Goal: Information Seeking & Learning: Learn about a topic

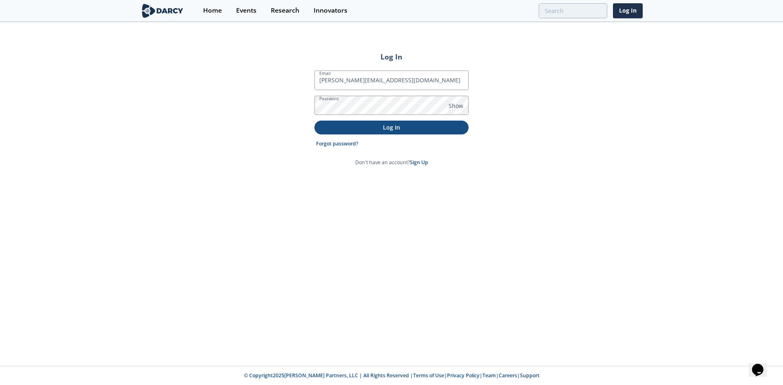
click at [412, 131] on p "Log In" at bounding box center [391, 127] width 143 height 9
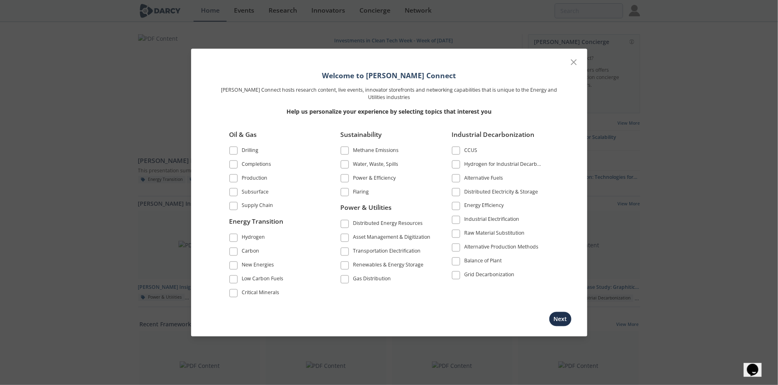
click at [345, 265] on span at bounding box center [345, 266] width 6 height 6
click at [456, 273] on span at bounding box center [456, 275] width 6 height 6
click at [459, 207] on span at bounding box center [456, 206] width 6 height 6
click at [459, 190] on span at bounding box center [456, 192] width 8 height 8
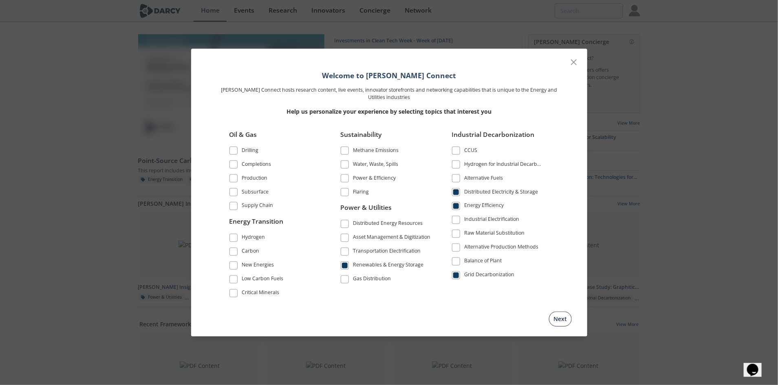
click at [557, 317] on button "Next" at bounding box center [560, 319] width 23 height 15
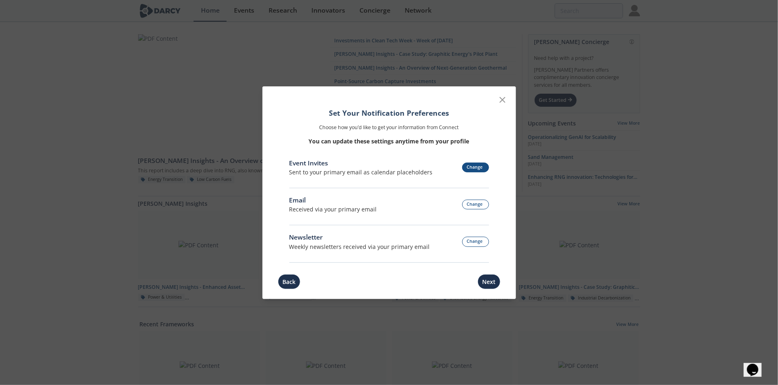
click at [475, 165] on button "Change" at bounding box center [475, 168] width 27 height 10
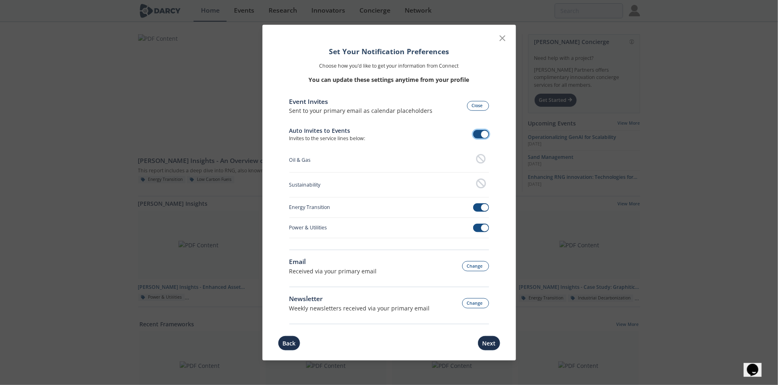
click at [483, 136] on span at bounding box center [484, 134] width 7 height 7
click at [491, 342] on button "Next" at bounding box center [489, 343] width 23 height 15
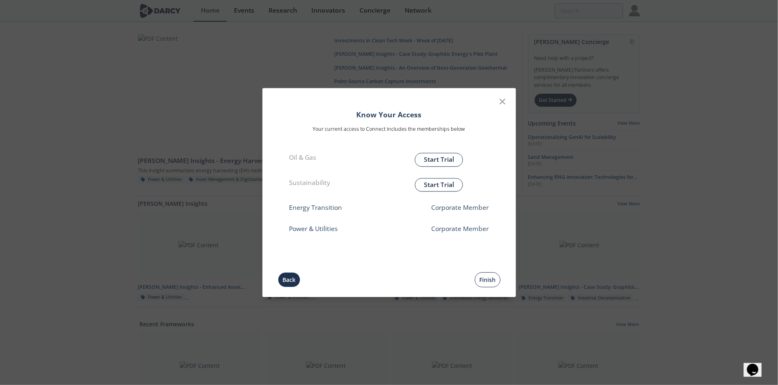
click at [486, 276] on button "Finish" at bounding box center [488, 279] width 26 height 15
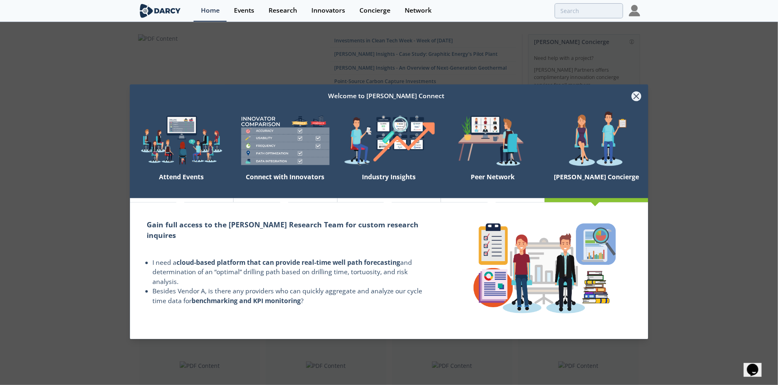
click at [639, 95] on icon at bounding box center [636, 96] width 10 height 10
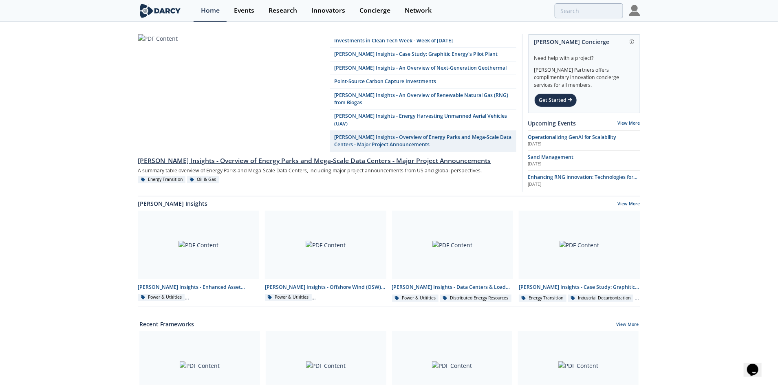
click at [265, 156] on div "[PERSON_NAME] Insights - Overview of Energy Parks and Mega-Scale Data Centers -…" at bounding box center [327, 161] width 378 height 10
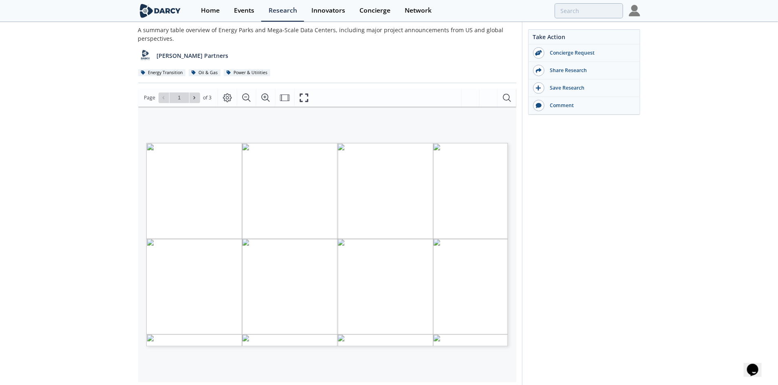
scroll to position [76, 0]
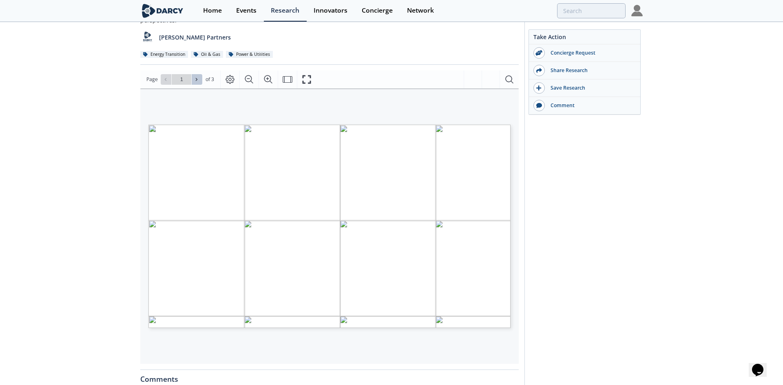
click at [200, 79] on button at bounding box center [197, 79] width 11 height 11
click at [196, 77] on span at bounding box center [197, 80] width 6 height 6
click at [164, 79] on icon at bounding box center [165, 79] width 5 height 5
click at [164, 78] on icon at bounding box center [165, 79] width 5 height 5
click at [195, 79] on icon at bounding box center [196, 79] width 5 height 5
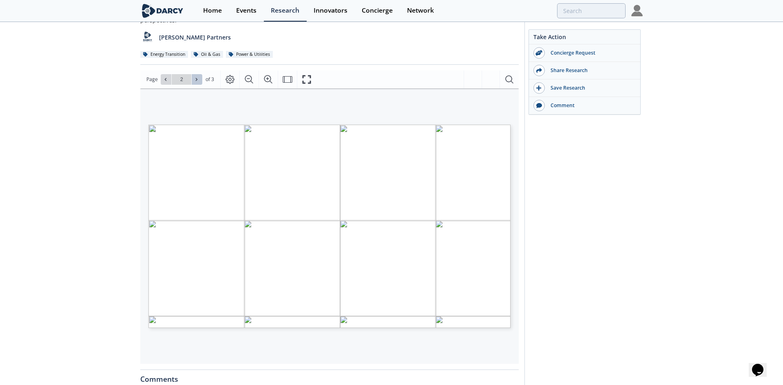
click at [195, 79] on icon at bounding box center [196, 79] width 5 height 5
click at [195, 79] on div "Go to Page 3" at bounding box center [182, 79] width 42 height 11
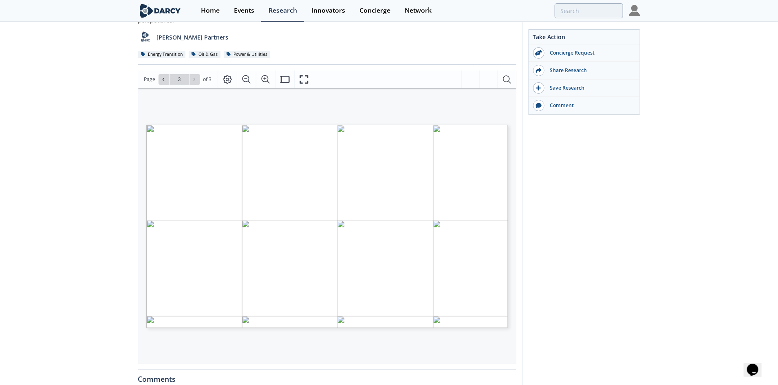
scroll to position [102, 0]
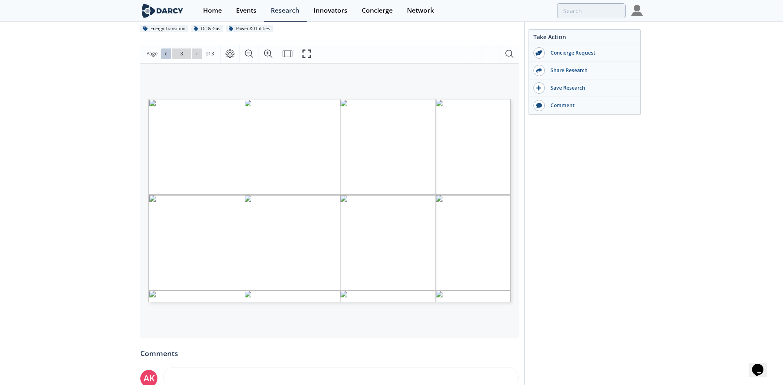
click at [167, 51] on span at bounding box center [166, 54] width 6 height 6
type input "2"
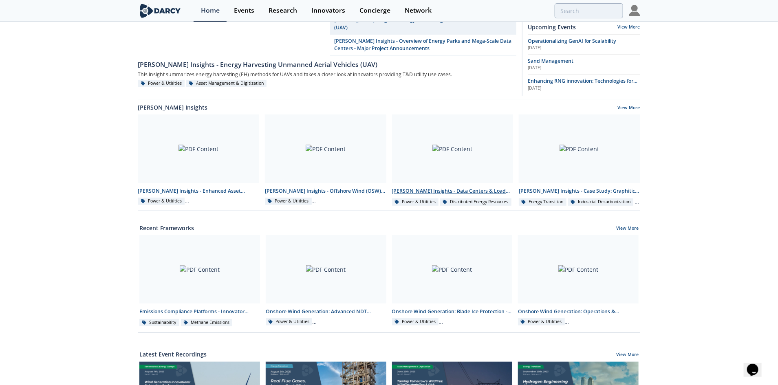
scroll to position [91, 0]
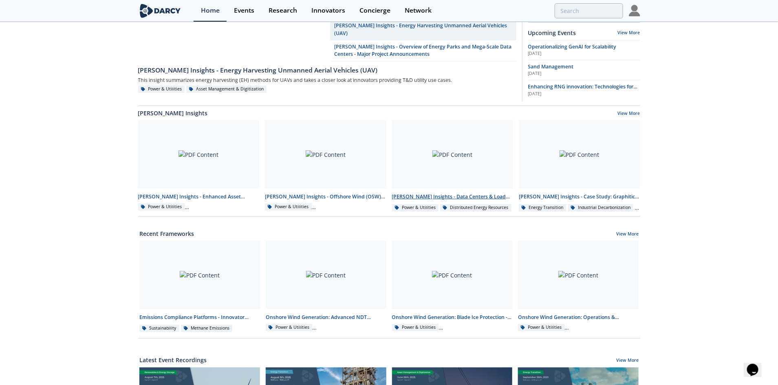
click at [430, 193] on div "[PERSON_NAME] Insights - Data Centers & Load Banks" at bounding box center [452, 196] width 121 height 7
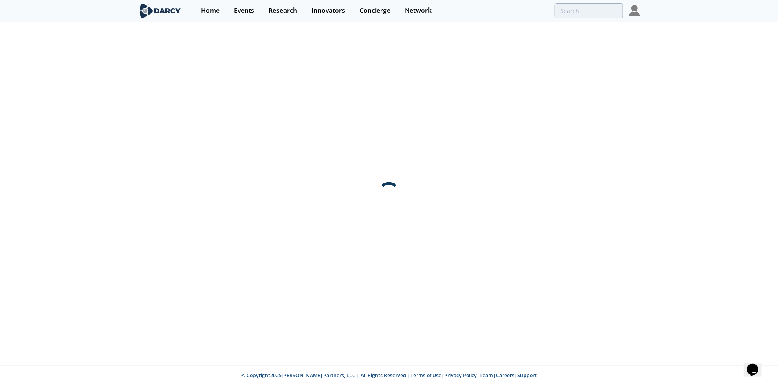
scroll to position [0, 0]
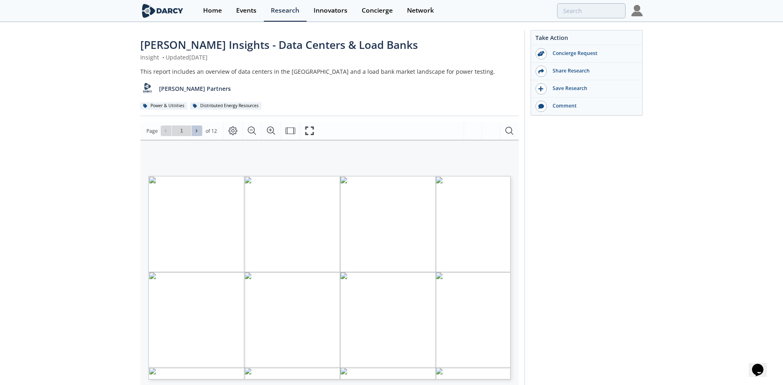
click at [198, 131] on icon at bounding box center [196, 130] width 5 height 5
type input "2"
click at [198, 131] on icon at bounding box center [196, 130] width 5 height 5
type input "3"
click at [199, 132] on span at bounding box center [197, 131] width 6 height 6
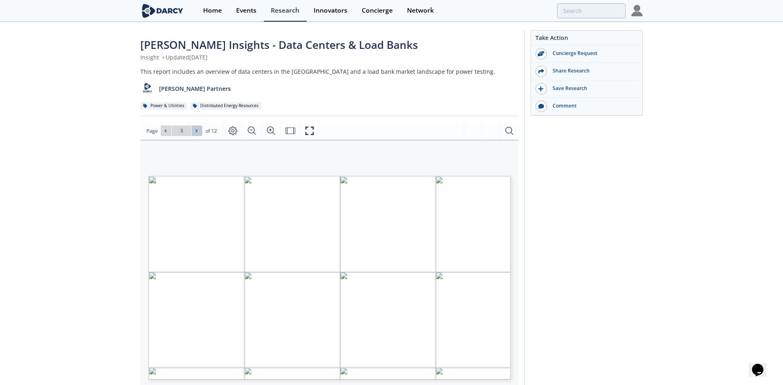
type input "4"
click at [199, 132] on span at bounding box center [197, 131] width 6 height 6
type input "5"
click at [199, 132] on span at bounding box center [197, 131] width 6 height 6
type input "6"
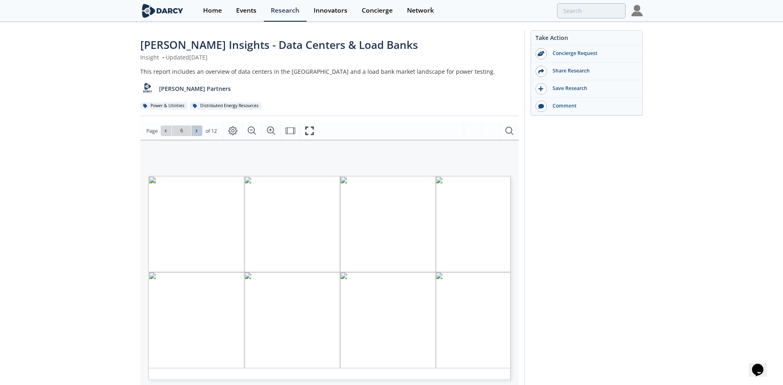
click at [199, 132] on span at bounding box center [197, 131] width 6 height 6
type input "7"
type input "6"
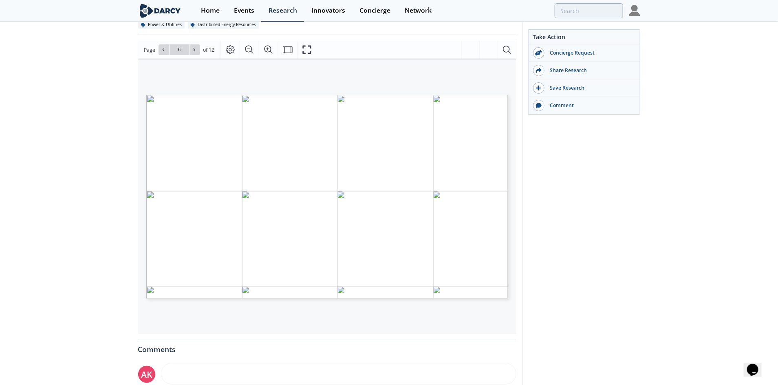
scroll to position [76, 0]
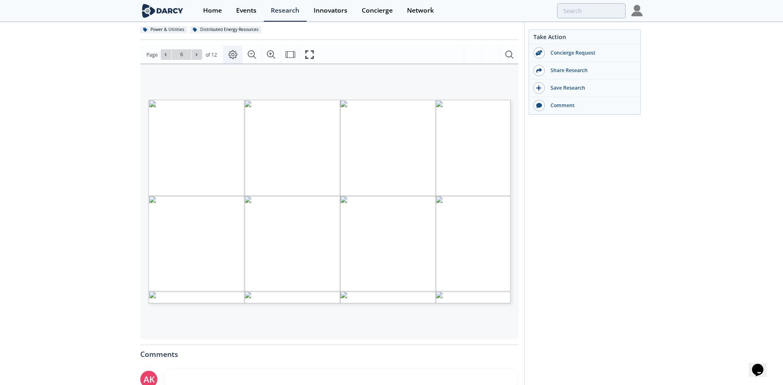
click at [235, 51] on icon "Page Layout" at bounding box center [233, 55] width 10 height 10
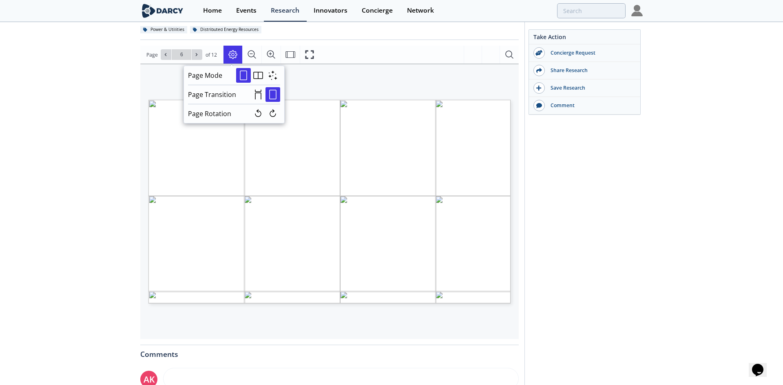
click at [235, 51] on icon "Page Layout" at bounding box center [233, 55] width 10 height 10
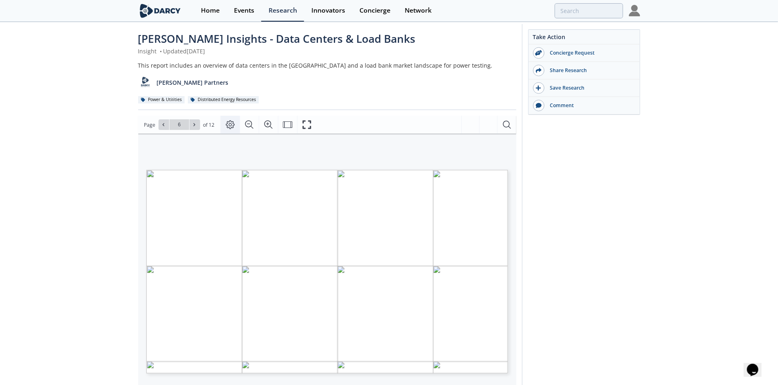
scroll to position [0, 0]
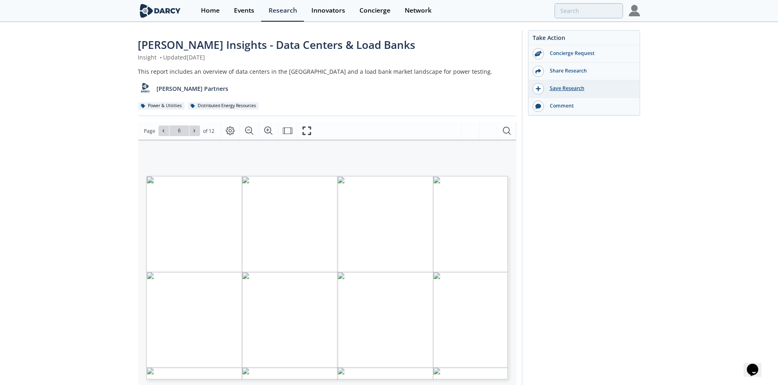
click at [565, 85] on div "Save Research" at bounding box center [589, 88] width 91 height 7
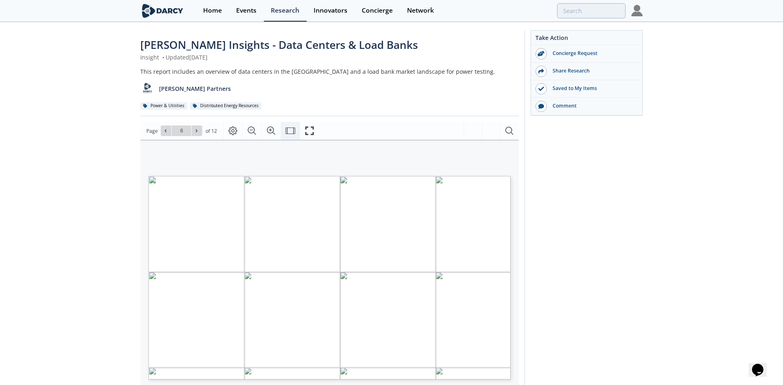
click at [292, 131] on icon "Fit Width" at bounding box center [290, 131] width 10 height 10
click at [292, 131] on icon "Fit Page" at bounding box center [290, 131] width 10 height 10
click at [165, 128] on span at bounding box center [166, 131] width 6 height 6
type input "4"
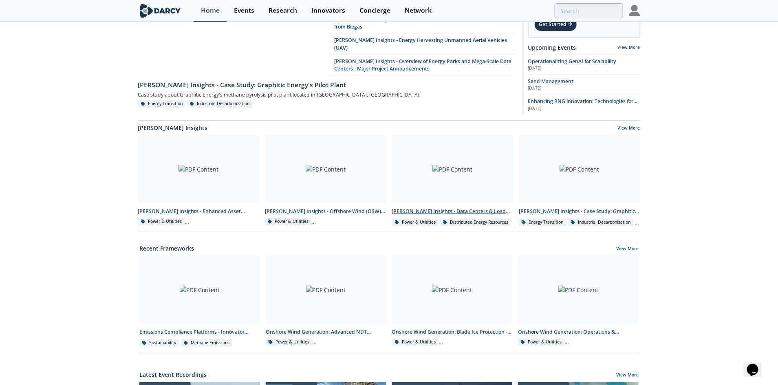
scroll to position [76, 0]
click at [632, 246] on link "View More" at bounding box center [627, 248] width 22 height 7
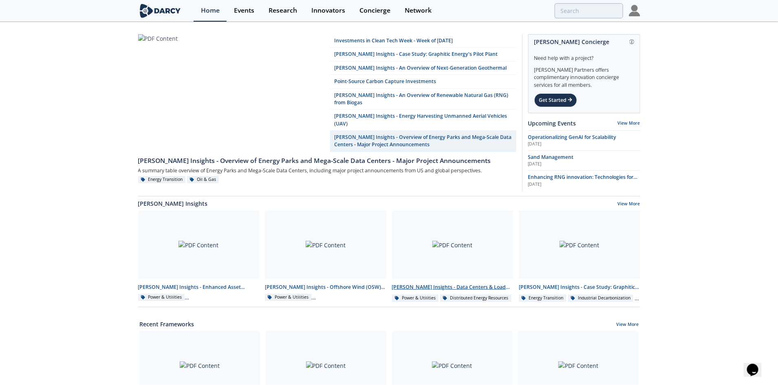
click at [430, 288] on div "[PERSON_NAME] Insights - Data Centers & Load Banks" at bounding box center [452, 287] width 121 height 7
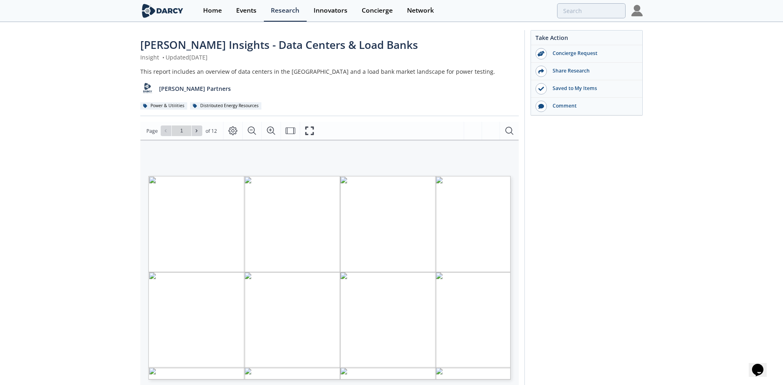
click at [267, 208] on span "Page 1" at bounding box center [519, 364] width 724 height 356
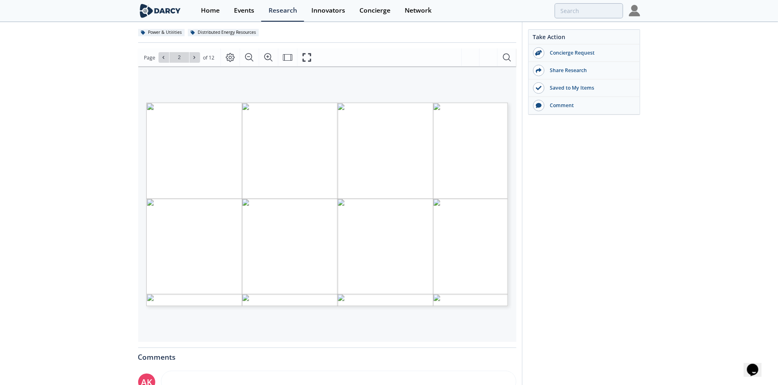
scroll to position [76, 0]
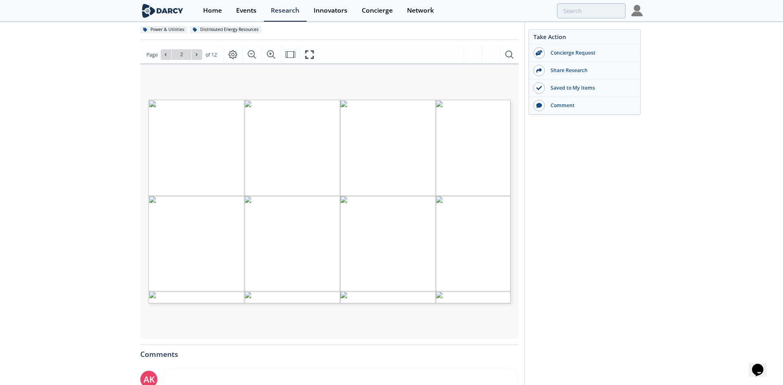
click at [387, 198] on span "Page 2" at bounding box center [691, 327] width 724 height 356
click at [196, 57] on button at bounding box center [197, 54] width 11 height 11
type input "3"
click at [196, 57] on icon at bounding box center [196, 54] width 5 height 5
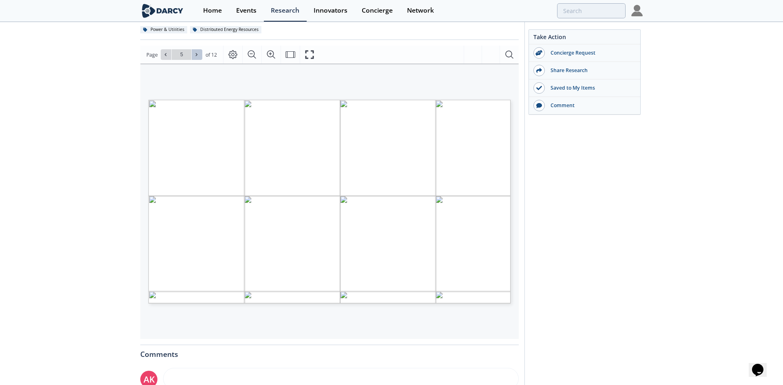
click at [196, 57] on icon at bounding box center [196, 54] width 5 height 5
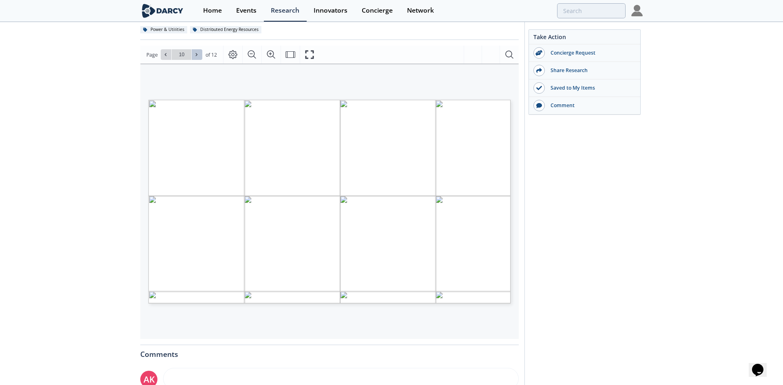
click at [196, 57] on icon at bounding box center [196, 54] width 5 height 5
click at [196, 57] on div "Go to Page 12" at bounding box center [182, 54] width 42 height 11
click at [166, 56] on icon at bounding box center [165, 54] width 5 height 5
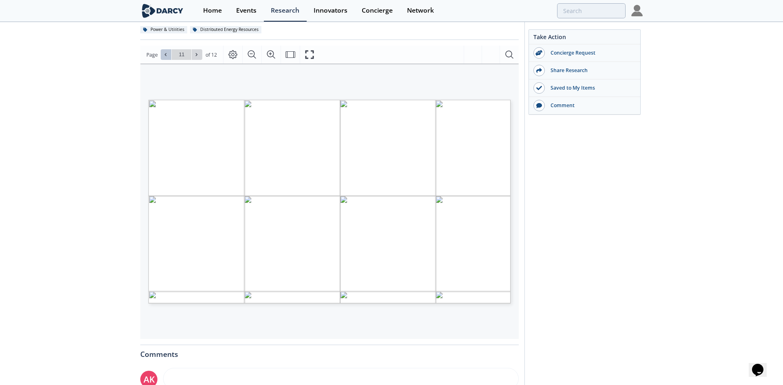
click at [167, 56] on icon at bounding box center [165, 54] width 5 height 5
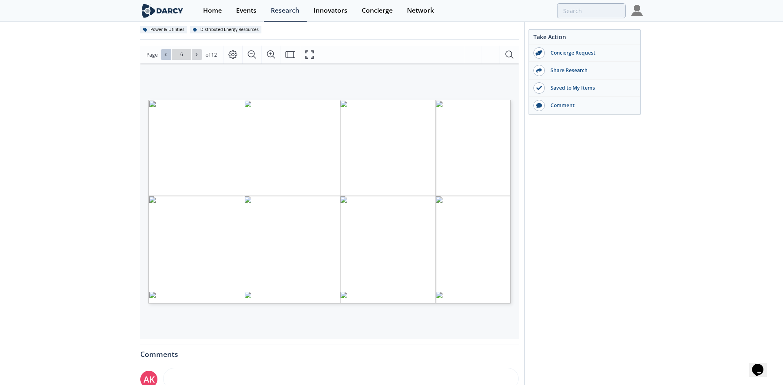
click at [167, 56] on icon at bounding box center [165, 54] width 5 height 5
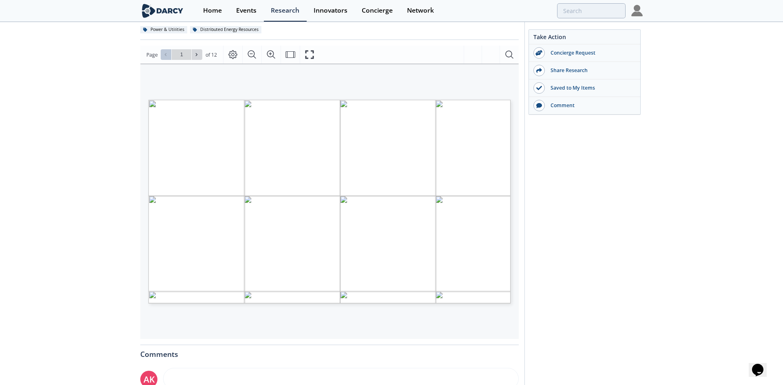
click at [167, 56] on div "Go to Page 1" at bounding box center [182, 54] width 42 height 11
type input "2"
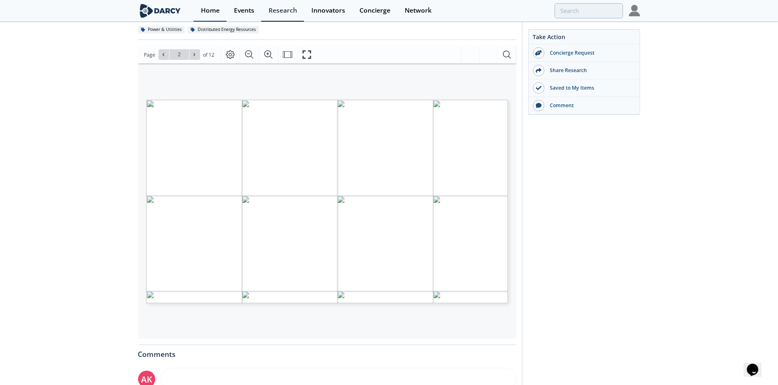
click at [204, 11] on div "Home" at bounding box center [210, 10] width 19 height 7
